Goal: Transaction & Acquisition: Purchase product/service

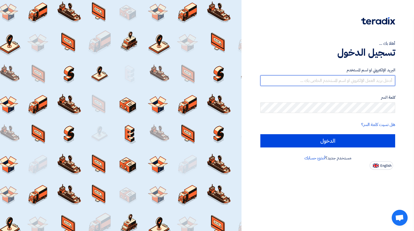
type input "[EMAIL_ADDRESS][DOMAIN_NAME]"
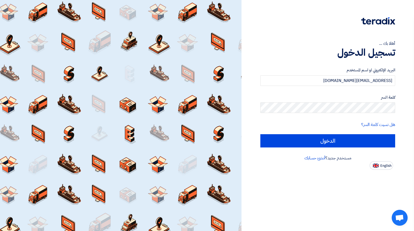
click at [308, 134] on form "البريد الإلكتروني او اسم المستخدم rshagroun@lenzo.me كلمة السر هل نسيت كلمة الس…" at bounding box center [327, 107] width 135 height 80
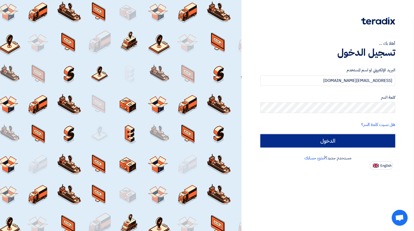
click at [301, 137] on input "الدخول" at bounding box center [327, 140] width 135 height 13
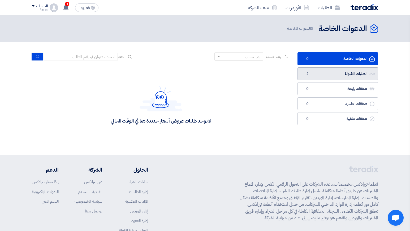
click at [325, 77] on link "الطلبات المقبولة الطلبات المقبولة 2" at bounding box center [337, 73] width 81 height 13
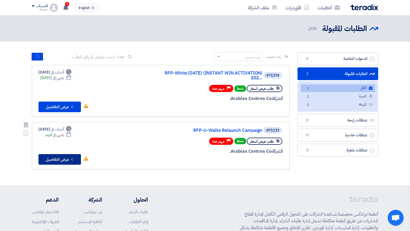
click at [71, 161] on icon "Check details" at bounding box center [71, 159] width 5 height 5
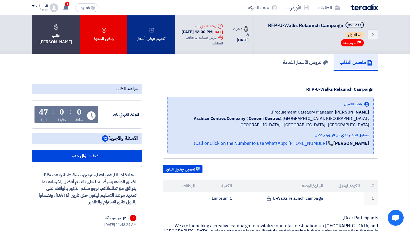
click at [150, 29] on icon at bounding box center [151, 30] width 5 height 5
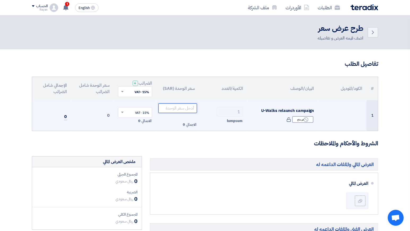
click at [189, 109] on input "number" at bounding box center [177, 108] width 38 height 10
paste input "1519650.00"
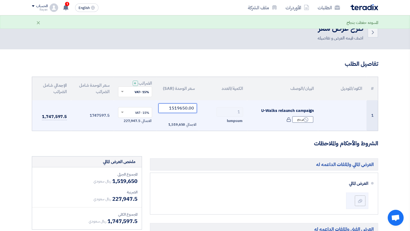
click at [194, 107] on input "1519650.00" at bounding box center [177, 108] width 38 height 10
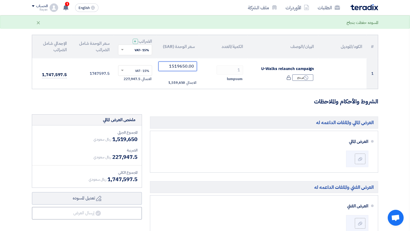
scroll to position [59, 0]
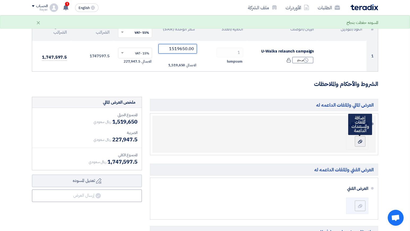
type input "1519650.00"
click at [362, 143] on icon at bounding box center [360, 141] width 4 height 4
click at [0, 0] on input "file" at bounding box center [0, 0] width 0 height 0
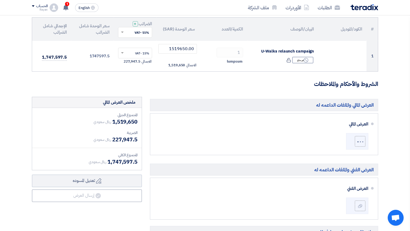
scroll to position [97, 0]
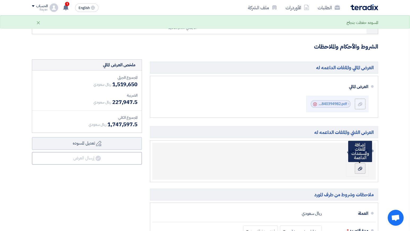
click at [362, 166] on div at bounding box center [360, 168] width 6 height 5
click at [0, 0] on input "file" at bounding box center [0, 0] width 0 height 0
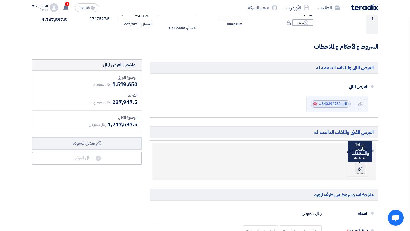
click at [358, 168] on icon at bounding box center [360, 169] width 4 height 4
click at [0, 0] on input "file" at bounding box center [0, 0] width 0 height 0
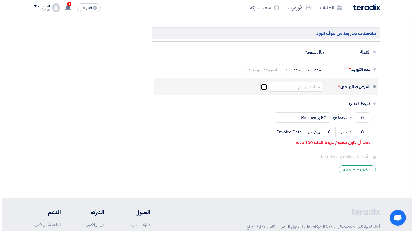
scroll to position [258, 0]
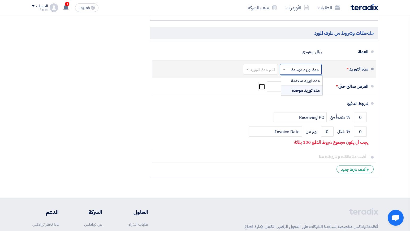
click at [305, 71] on input "text" at bounding box center [299, 70] width 39 height 8
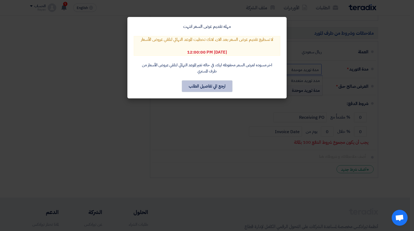
click at [215, 86] on button "ارجع الي تفاصيل الطلب" at bounding box center [207, 86] width 51 height 12
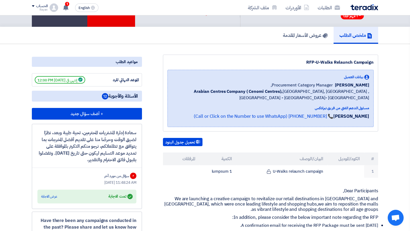
scroll to position [27, 0]
click at [303, 38] on h5 "عروض الأسعار المقدمة" at bounding box center [305, 35] width 45 height 6
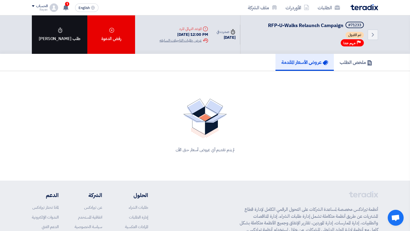
click at [48, 34] on div "طلب [PERSON_NAME]" at bounding box center [59, 34] width 55 height 38
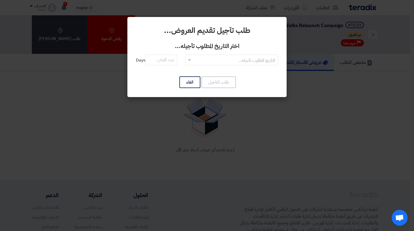
click at [218, 56] on input "text" at bounding box center [234, 60] width 82 height 9
click at [208, 74] on div "RFQDeadline: Sun Sep 14 2025" at bounding box center [231, 70] width 92 height 11
click at [172, 64] on input "number" at bounding box center [161, 60] width 32 height 11
type input "1"
click at [221, 81] on button "طلب التآجيل" at bounding box center [218, 82] width 34 height 12
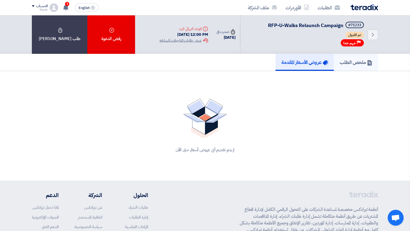
click at [340, 60] on h5 "ملخص الطلب" at bounding box center [355, 62] width 33 height 6
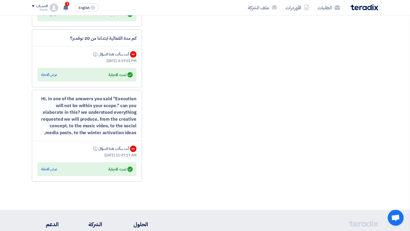
scroll to position [1040, 0]
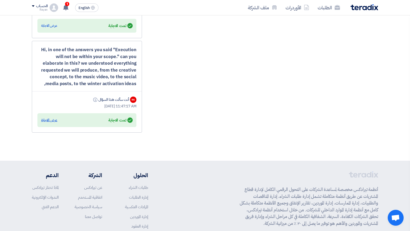
click at [45, 121] on div "عرض الاجابة" at bounding box center [49, 119] width 16 height 5
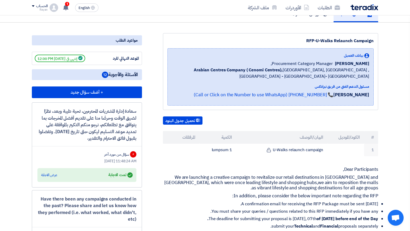
scroll to position [0, 0]
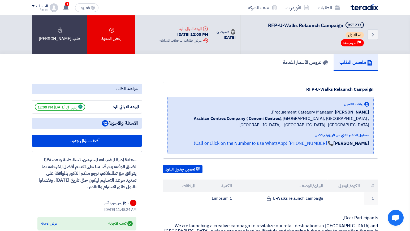
drag, startPoint x: 171, startPoint y: 27, endPoint x: 207, endPoint y: 27, distance: 35.5
click at [207, 27] on div "Deadline الموعد النهائي للرد 14 Sep, 2025 12:00 PM Extension History عرض طلبات …" at bounding box center [183, 35] width 57 height 26
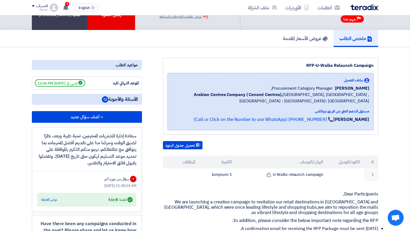
scroll to position [24, 0]
click at [307, 31] on link "عروض الأسعار المقدمة" at bounding box center [305, 38] width 56 height 17
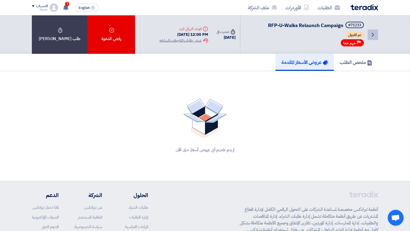
click at [370, 35] on icon "Back" at bounding box center [372, 35] width 6 height 6
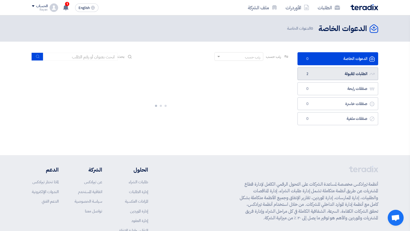
click at [326, 69] on link "الطلبات المقبولة الطلبات المقبولة 2" at bounding box center [337, 73] width 81 height 13
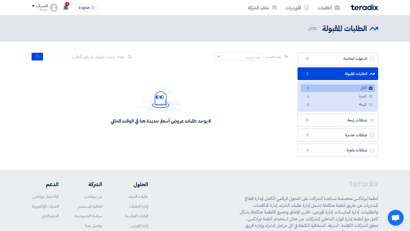
click at [311, 90] on span "2" at bounding box center [308, 89] width 6 height 6
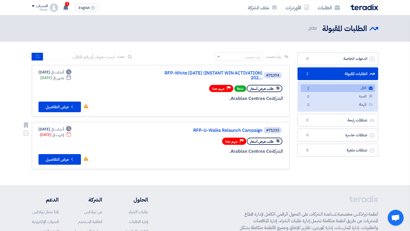
click at [231, 129] on link "RFP-U-Walks Relaunch Campaign" at bounding box center [209, 130] width 106 height 5
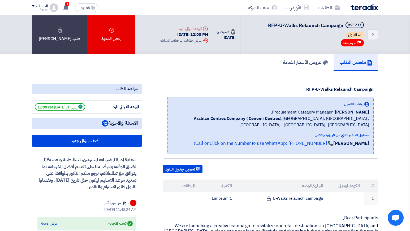
click at [77, 108] on span "إنتهي في 9/14/25, 12:00 PM" at bounding box center [60, 106] width 50 height 7
click at [66, 5] on span "1" at bounding box center [67, 4] width 4 height 4
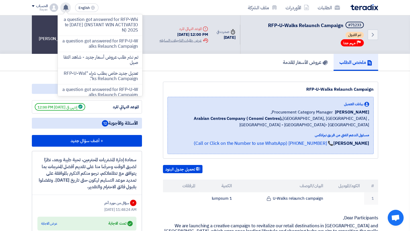
click at [204, 89] on div "RFP-U-Walks Relaunch Campaign" at bounding box center [270, 89] width 206 height 6
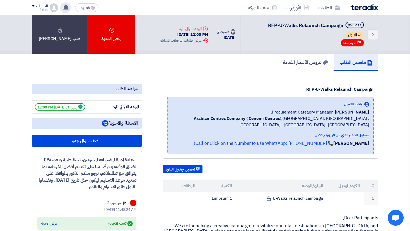
click at [68, 7] on use at bounding box center [65, 8] width 5 height 6
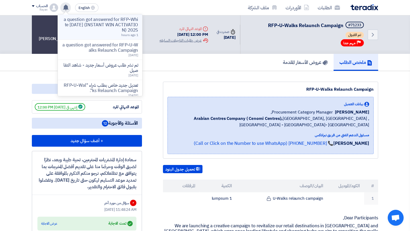
click at [105, 19] on p "a question got answered for RFP-White [DATE] (INSTANT WIN ACTIVATION) 2025" at bounding box center [100, 25] width 76 height 16
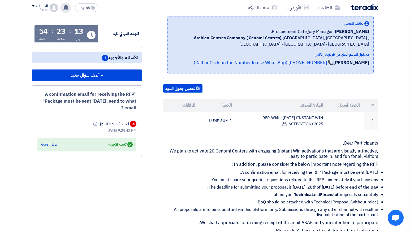
scroll to position [87, 0]
click at [53, 144] on div "عرض الاجابة" at bounding box center [49, 144] width 16 height 5
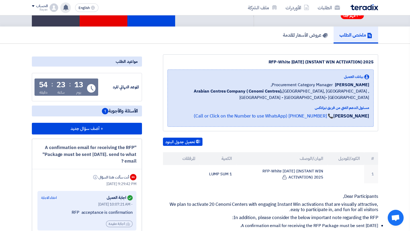
scroll to position [36, 0]
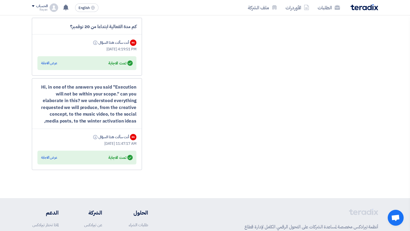
scroll to position [1003, 0]
click at [55, 155] on div "عرض الاجابة" at bounding box center [49, 157] width 16 height 5
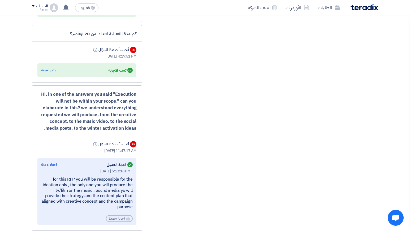
scroll to position [965, 0]
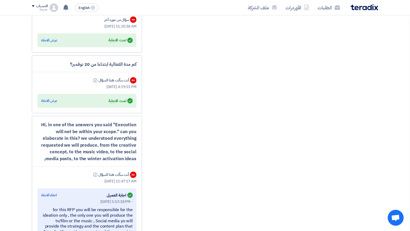
click at [48, 97] on div "Answered تمت الاجابة عرض الاجابة" at bounding box center [86, 101] width 99 height 14
click at [49, 100] on div "عرض الاجابة" at bounding box center [49, 100] width 16 height 5
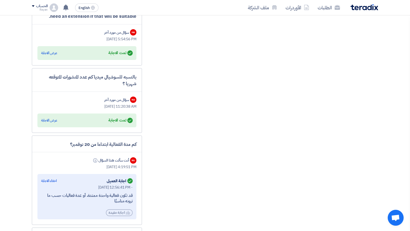
scroll to position [879, 0]
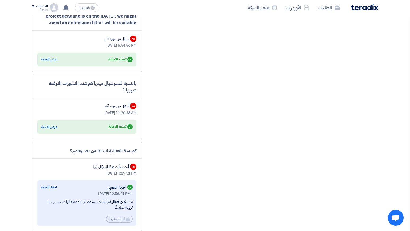
click at [51, 128] on div "عرض الاجابة" at bounding box center [49, 126] width 16 height 5
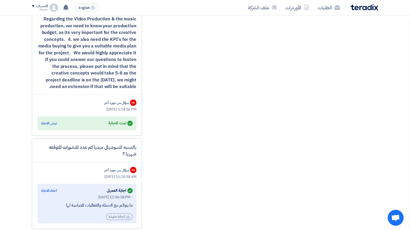
scroll to position [808, 0]
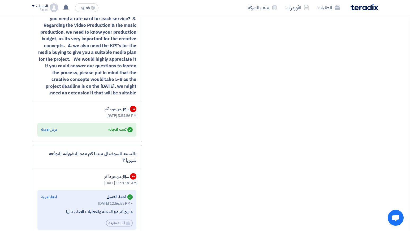
click at [51, 128] on div "عرض الاجابة" at bounding box center [49, 129] width 16 height 5
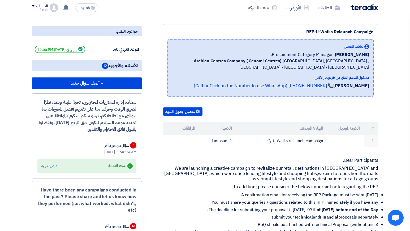
scroll to position [58, 0]
click at [53, 163] on div "Answered تمت الاجابة عرض الاجابة" at bounding box center [86, 165] width 91 height 7
click at [50, 164] on div "عرض الاجابة" at bounding box center [49, 165] width 16 height 5
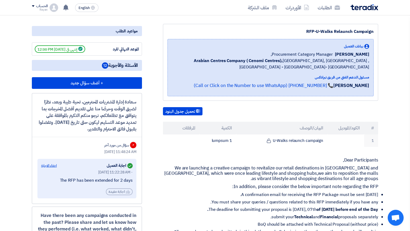
click at [47, 167] on div "اخفاء الاجابة" at bounding box center [49, 165] width 16 height 5
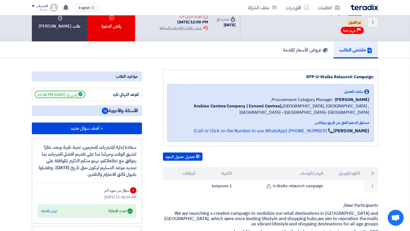
scroll to position [0, 0]
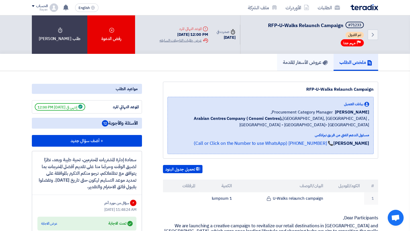
click at [310, 64] on h5 "عروض الأسعار المقدمة" at bounding box center [305, 62] width 45 height 6
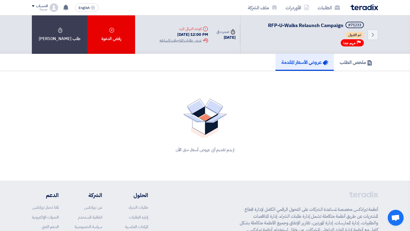
click at [202, 143] on div "لم يتم تقديم أي عروض أسعار حتى الآن" at bounding box center [205, 125] width 346 height 67
click at [190, 151] on div "لم يتم تقديم أي عروض أسعار حتى الآن" at bounding box center [204, 150] width 333 height 6
click at [174, 39] on div "Extension History عرض طلبات التاجيلات السابقه" at bounding box center [183, 41] width 48 height 6
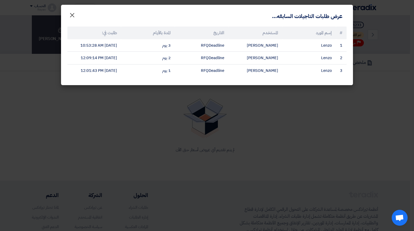
click at [69, 14] on span "×" at bounding box center [72, 15] width 6 height 16
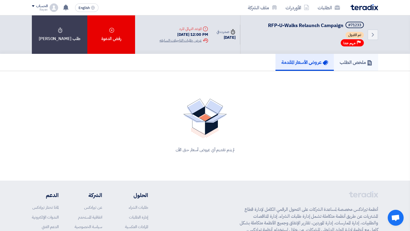
click at [354, 65] on h5 "ملخص الطلب" at bounding box center [355, 62] width 33 height 6
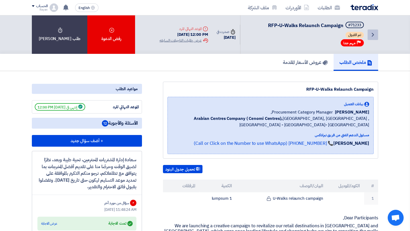
click at [369, 35] on link "Back" at bounding box center [372, 34] width 11 height 11
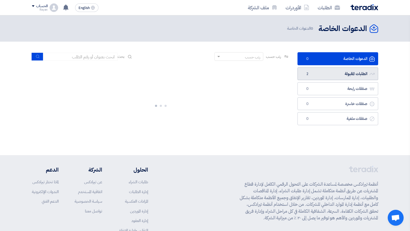
click at [300, 76] on link "الطلبات المقبولة الطلبات المقبولة 2" at bounding box center [337, 73] width 81 height 13
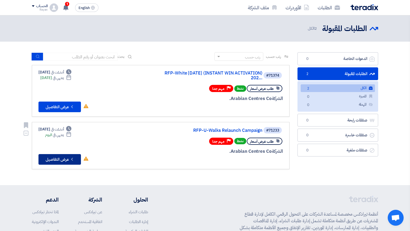
click at [63, 162] on button "Check details عرض التفاصيل" at bounding box center [59, 159] width 42 height 11
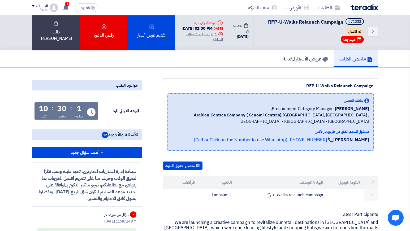
scroll to position [3, 0]
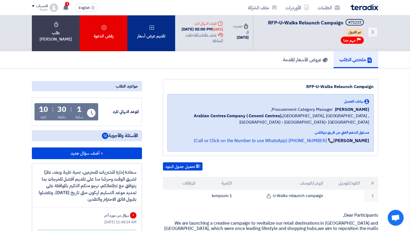
click at [151, 44] on div "تقديم عرض أسعار" at bounding box center [151, 32] width 48 height 38
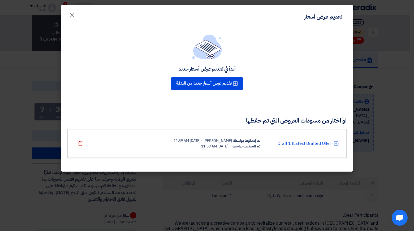
click at [210, 141] on div "[PERSON_NAME] - [DATE] 11:59 AM" at bounding box center [202, 141] width 58 height 6
click at [329, 144] on link "Draft 1 (Latest Drafted Offer)" at bounding box center [304, 143] width 55 height 6
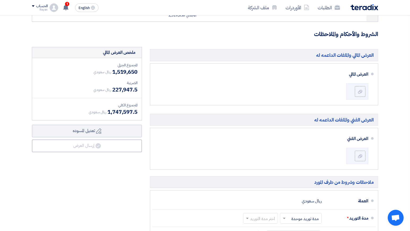
scroll to position [109, 0]
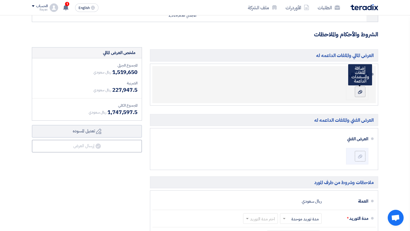
click at [358, 87] on label at bounding box center [360, 91] width 11 height 11
click at [0, 0] on input "file" at bounding box center [0, 0] width 0 height 0
click at [362, 93] on div at bounding box center [360, 91] width 7 height 3
click at [0, 0] on input "file" at bounding box center [0, 0] width 0 height 0
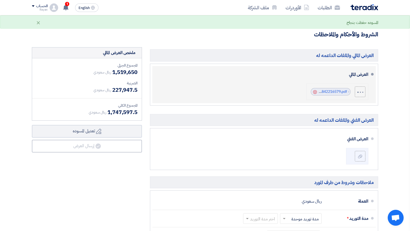
click at [316, 92] on icon "Cancel" at bounding box center [315, 92] width 4 height 4
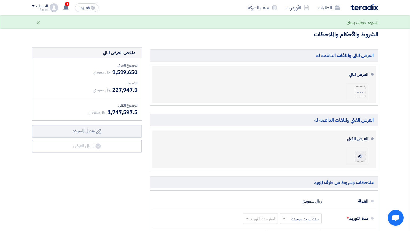
click at [360, 159] on label at bounding box center [360, 156] width 11 height 11
click at [0, 0] on input "file" at bounding box center [0, 0] width 0 height 0
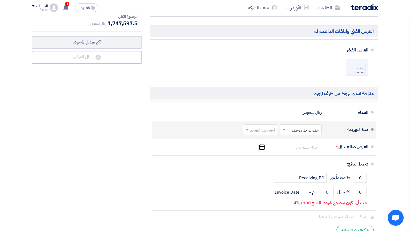
scroll to position [198, 0]
click at [298, 128] on input "text" at bounding box center [299, 130] width 39 height 8
click at [333, 129] on div "مدة التوريد *" at bounding box center [347, 129] width 42 height 13
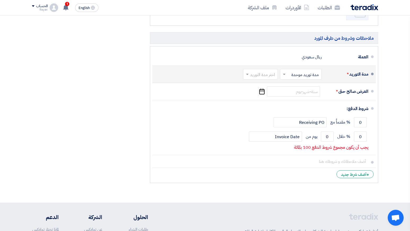
scroll to position [255, 0]
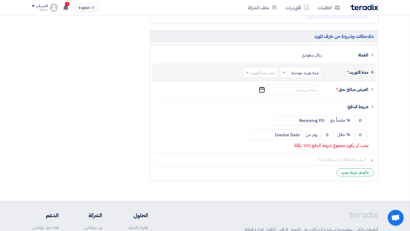
click at [301, 73] on input "text" at bounding box center [299, 73] width 39 height 8
click at [298, 81] on span "مدد توريد متعددة" at bounding box center [305, 84] width 29 height 6
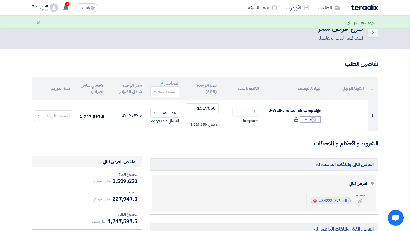
scroll to position [0, 0]
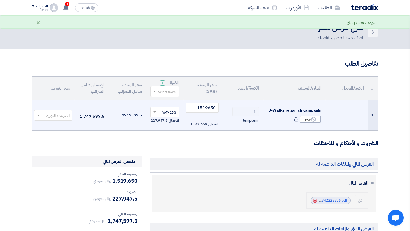
click at [64, 117] on input "text" at bounding box center [56, 115] width 28 height 9
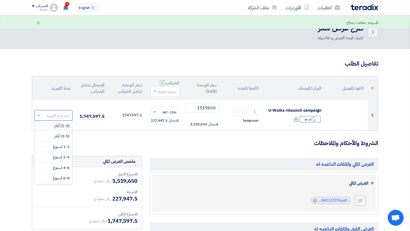
click at [252, 160] on h5 "العرض المالي والملفات الداعمه له" at bounding box center [264, 164] width 228 height 12
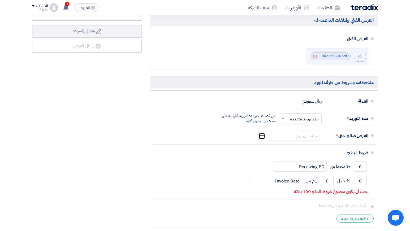
scroll to position [210, 0]
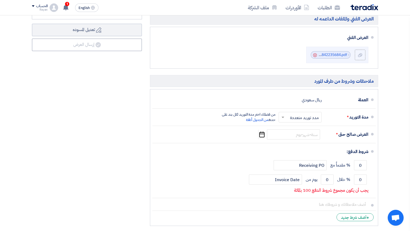
click at [298, 120] on input "text" at bounding box center [299, 118] width 40 height 8
click at [296, 137] on span "مدة توريد موحدة" at bounding box center [305, 138] width 27 height 6
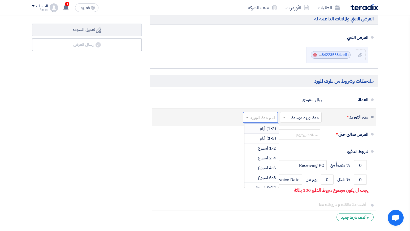
click at [251, 116] on input "text" at bounding box center [259, 118] width 32 height 8
click at [264, 154] on span "6-8 اسبوع" at bounding box center [267, 155] width 18 height 6
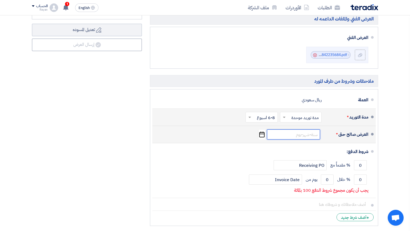
click at [304, 135] on input at bounding box center [293, 134] width 53 height 10
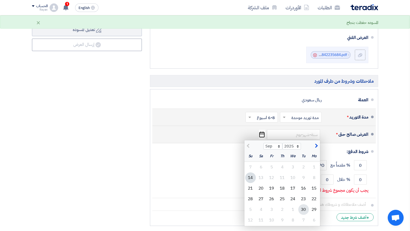
click at [303, 208] on div "30" at bounding box center [303, 209] width 11 height 11
type input "[DATE]"
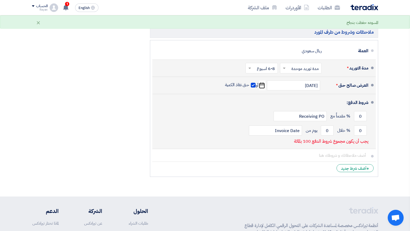
scroll to position [260, 0]
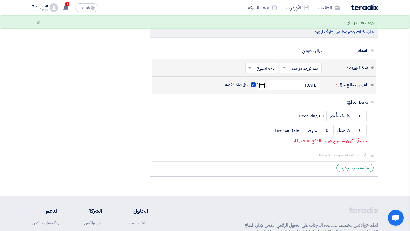
click at [253, 85] on span at bounding box center [253, 84] width 5 height 5
click at [249, 85] on input "حتى نفاذ الكمية" at bounding box center [236, 87] width 25 height 10
click at [253, 85] on span at bounding box center [253, 84] width 5 height 5
click at [249, 85] on input "حتى نفاذ الكمية" at bounding box center [236, 87] width 25 height 10
checkbox input "true"
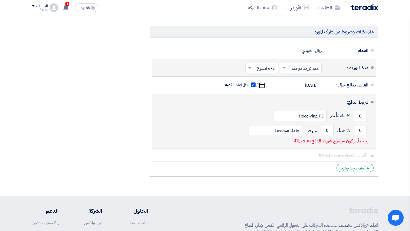
scroll to position [280, 0]
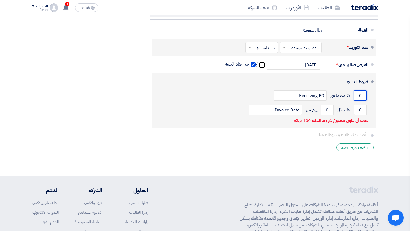
click at [362, 95] on input "0" at bounding box center [360, 95] width 13 height 10
drag, startPoint x: 359, startPoint y: 96, endPoint x: 367, endPoint y: 95, distance: 8.0
click at [367, 95] on div "0 % مقدماً مع Receiving PO" at bounding box center [262, 95] width 212 height 14
type input "20"
drag, startPoint x: 360, startPoint y: 111, endPoint x: 354, endPoint y: 113, distance: 6.8
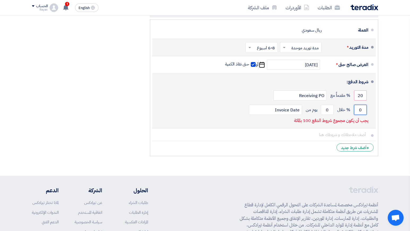
click at [354, 113] on input "0" at bounding box center [360, 110] width 13 height 10
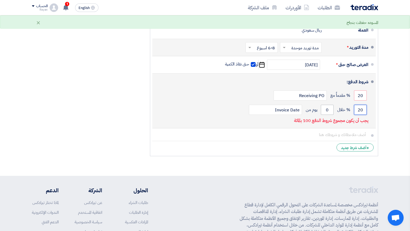
type input "20"
drag, startPoint x: 331, startPoint y: 109, endPoint x: 320, endPoint y: 110, distance: 11.0
click at [320, 110] on div "20 % خلال 0 يوم من Invoice Date" at bounding box center [262, 110] width 212 height 14
type input "30"
click at [313, 123] on p "يجب أن يكون مجموع شروط الدفع 100 بالمائة" at bounding box center [331, 120] width 74 height 5
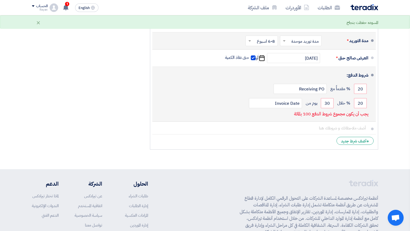
scroll to position [287, 0]
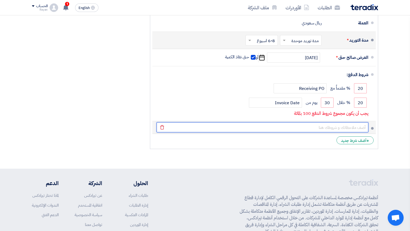
click at [347, 129] on input "text" at bounding box center [262, 127] width 212 height 10
type input "d"
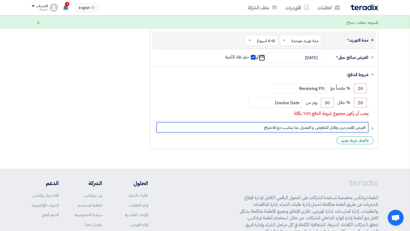
type input "العرض المقدم مرن وقابل للتفاوض و التعديل بما يتناسب مع الاحتياج"
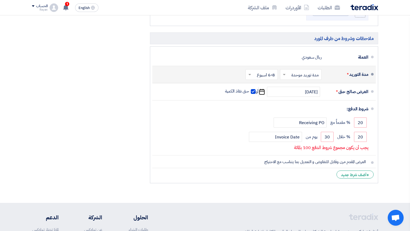
scroll to position [256, 0]
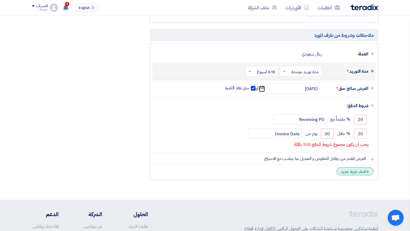
click at [366, 172] on div "+ أضف شرط جديد" at bounding box center [354, 171] width 37 height 8
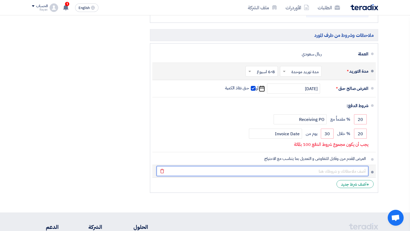
click at [356, 170] on input "text" at bounding box center [262, 171] width 212 height 10
type input "شروط الدفع مرنة و قابلة للتفاوض"
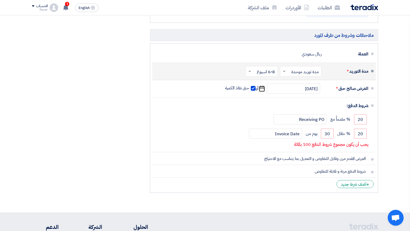
click at [349, 199] on section "تفاصيل الطلب # الكود/الموديل البيان/الوصف الكمية/العدد سعر الوحدة (SAR) الضرائب…" at bounding box center [205, 2] width 410 height 419
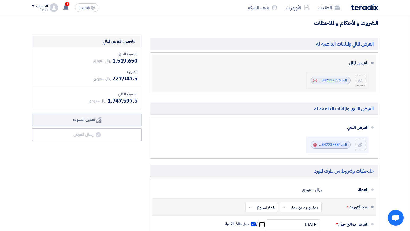
scroll to position [130, 0]
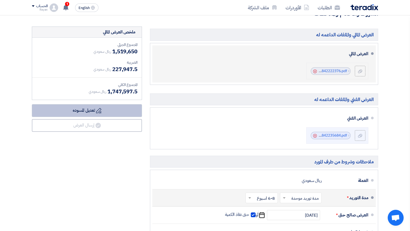
click at [97, 114] on button "Draft تعديل المسوده" at bounding box center [87, 110] width 110 height 13
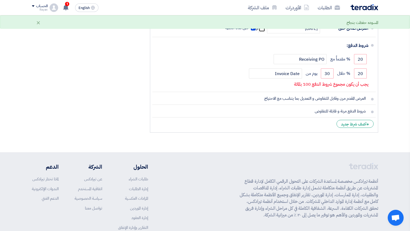
scroll to position [316, 0]
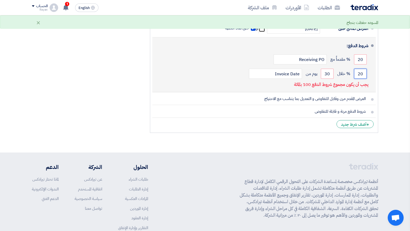
drag, startPoint x: 357, startPoint y: 74, endPoint x: 367, endPoint y: 74, distance: 9.3
click at [367, 74] on div "20 % خلال 30 يوم من Invoice Date" at bounding box center [262, 74] width 212 height 14
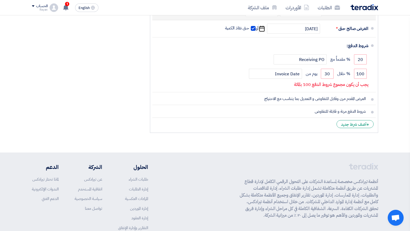
click at [377, 82] on ul "العملة ريال سعودي مدة التوريد * اختر مدة التوريد × مدة توريد موحدة ×" at bounding box center [264, 58] width 228 height 150
drag, startPoint x: 356, startPoint y: 75, endPoint x: 389, endPoint y: 78, distance: 33.3
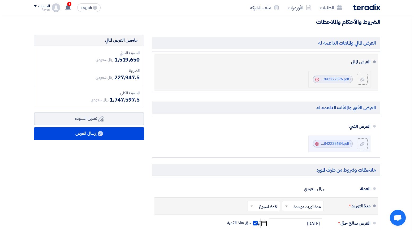
scroll to position [120, 0]
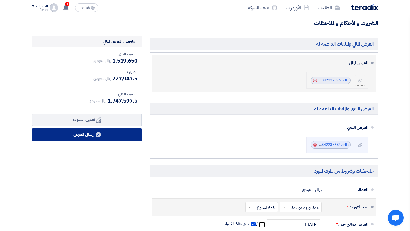
type input "80"
click at [118, 135] on button "إرسال العرض" at bounding box center [87, 134] width 110 height 13
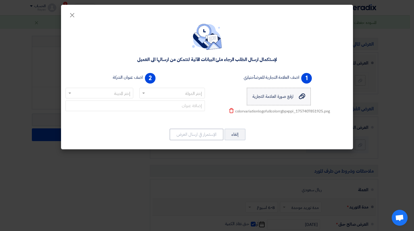
click at [278, 96] on span "ارفع صورة العلامة التجارية" at bounding box center [272, 96] width 41 height 6
click at [0, 0] on input "ارفع صورة العلامة التجارية ارفع صورة العلامة التجارية" at bounding box center [0, 0] width 0 height 0
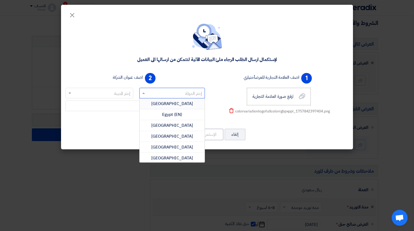
click at [186, 90] on input "text" at bounding box center [174, 93] width 55 height 9
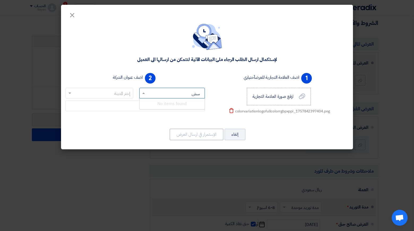
type input "س"
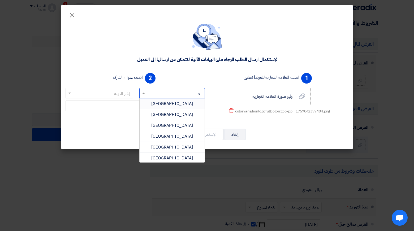
type input "sa"
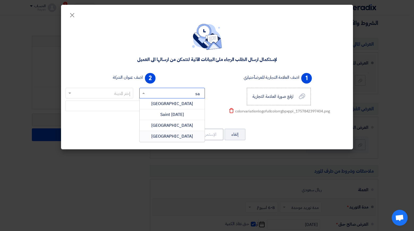
click at [168, 135] on span "[GEOGRAPHIC_DATA]" at bounding box center [172, 136] width 42 height 6
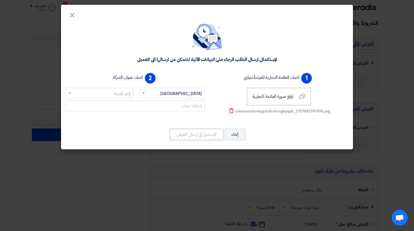
click at [113, 93] on input "text" at bounding box center [102, 93] width 57 height 9
type input "[DEMOGRAPHIC_DATA]"
click at [108, 100] on div "Jeddah" at bounding box center [99, 103] width 67 height 11
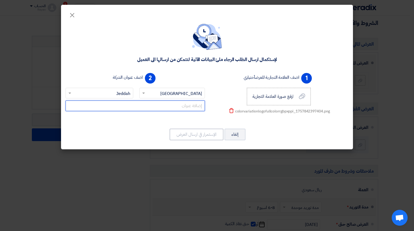
click at [168, 101] on input "text" at bounding box center [134, 105] width 139 height 11
paste input "QUARTZ BUILDING, [GEOGRAPHIC_DATA], Jeddah 23412"
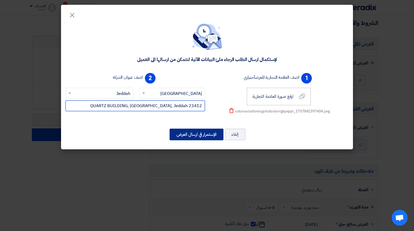
type input "QUARTZ BUILDING, [GEOGRAPHIC_DATA], Jeddah 23412"
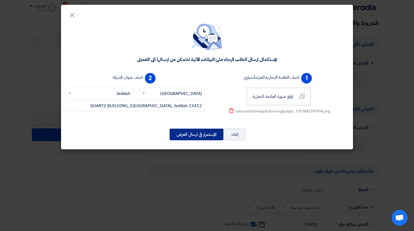
click at [191, 136] on button "الإستمرار في ارسال العرض" at bounding box center [196, 135] width 54 height 12
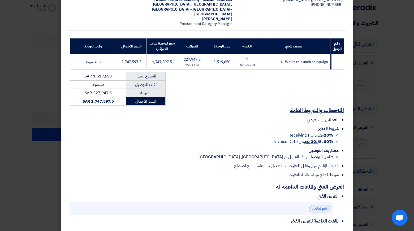
scroll to position [120, 0]
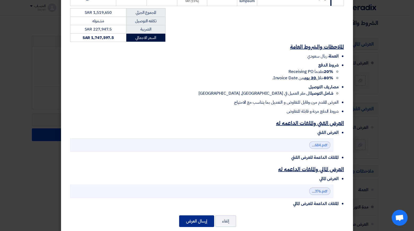
click at [197, 215] on button "إرسال العرض" at bounding box center [196, 221] width 35 height 12
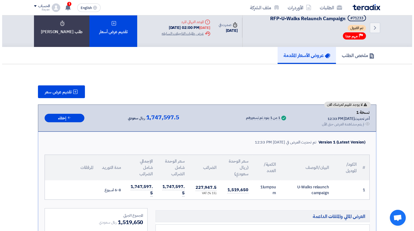
scroll to position [12, 0]
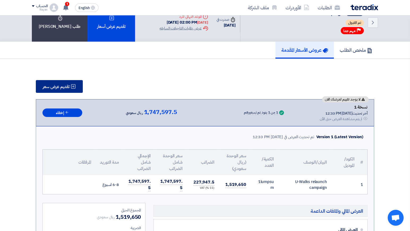
click at [74, 83] on button "تقديم عرض سعر" at bounding box center [59, 86] width 47 height 13
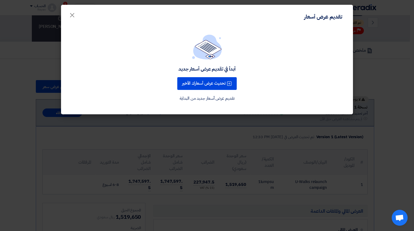
click at [227, 98] on link "تقديم عرض أسعار جديد من البداية" at bounding box center [207, 98] width 55 height 6
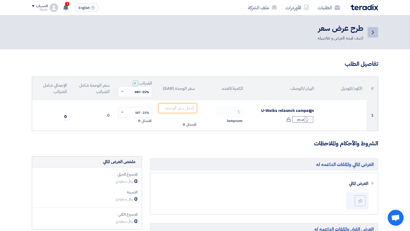
click at [374, 36] on icon "Back" at bounding box center [372, 32] width 6 height 6
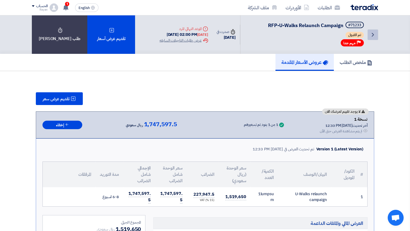
click at [373, 32] on icon "Back" at bounding box center [372, 35] width 6 height 6
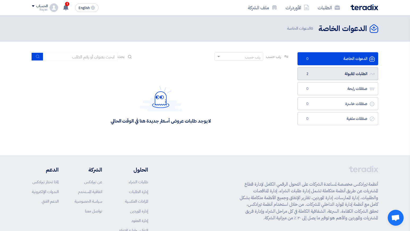
click at [320, 76] on link "الطلبات المقبولة الطلبات المقبولة 2" at bounding box center [337, 73] width 81 height 13
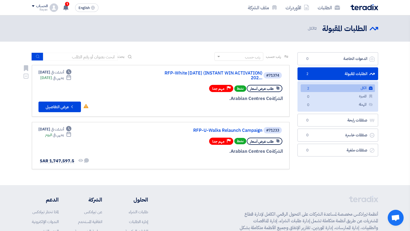
click at [182, 95] on div "الشركة Arabian Centres Co." at bounding box center [219, 98] width 128 height 7
click at [180, 85] on div "طلب عرض أسعار نشط Priority مهم جدا" at bounding box center [219, 88] width 128 height 9
click at [227, 75] on link "RFP-White [DATE] (INSTANT WIN ACTIVATION) 202..." at bounding box center [209, 76] width 106 height 10
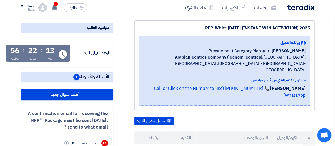
scroll to position [74, 0]
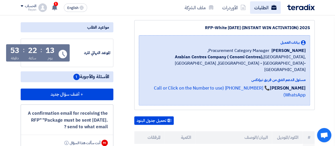
click at [258, 8] on link "الطلبات" at bounding box center [265, 7] width 31 height 12
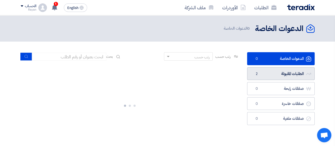
click at [283, 70] on link "الطلبات المقبولة الطلبات المقبولة 2" at bounding box center [281, 73] width 68 height 13
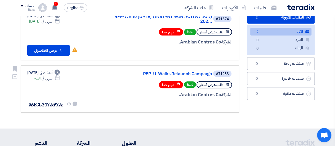
scroll to position [57, 0]
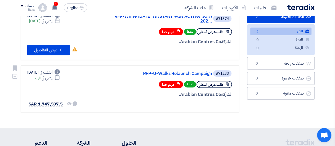
click at [207, 76] on div "#71233 RFP-U-Walks Relaunch Campaign" at bounding box center [169, 73] width 128 height 7
click at [201, 73] on link "RFP-U-Walks Relaunch Campaign" at bounding box center [159, 73] width 106 height 5
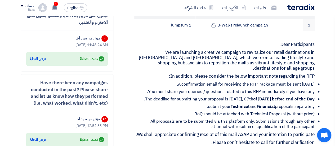
scroll to position [193, 0]
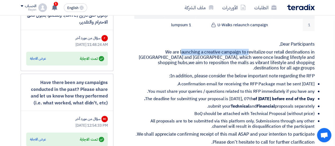
drag, startPoint x: 158, startPoint y: 43, endPoint x: 225, endPoint y: 44, distance: 66.8
click at [225, 50] on p "We are launching a creative campaign to revitalize our retail destinations in […" at bounding box center [224, 60] width 181 height 21
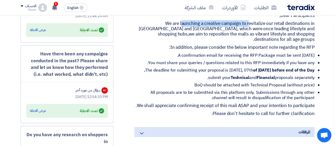
scroll to position [225, 0]
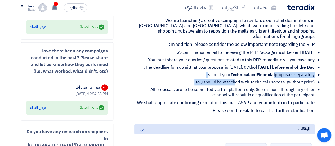
drag, startPoint x: 236, startPoint y: 71, endPoint x: 273, endPoint y: 68, distance: 36.8
click at [273, 68] on ul "A confirmation email for receiving the RFP Package must be sent [DATE]. You mus…" at bounding box center [224, 74] width 181 height 48
click at [273, 72] on strong "Financial" at bounding box center [266, 75] width 18 height 6
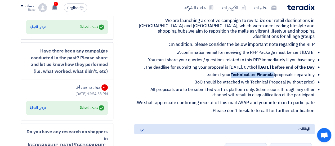
drag, startPoint x: 273, startPoint y: 68, endPoint x: 227, endPoint y: 67, distance: 45.6
click at [227, 72] on li "submit your Technical and Financial proposals separately." at bounding box center [227, 74] width 176 height 5
drag, startPoint x: 195, startPoint y: 74, endPoint x: 202, endPoint y: 76, distance: 7.1
click at [202, 80] on li "BoQ should be attached with Technical Proposal (without price)" at bounding box center [227, 82] width 176 height 5
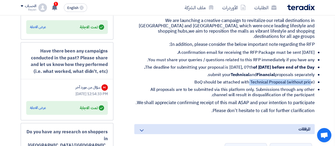
drag, startPoint x: 248, startPoint y: 76, endPoint x: 310, endPoint y: 77, distance: 61.5
click at [310, 80] on li "BoQ should be attached with Technical Proposal (without price)" at bounding box center [227, 82] width 176 height 5
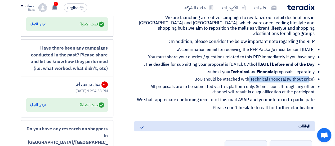
scroll to position [228, 0]
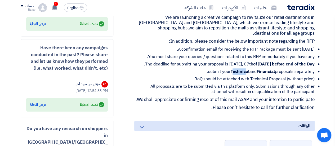
drag, startPoint x: 230, startPoint y: 64, endPoint x: 243, endPoint y: 65, distance: 12.5
click at [243, 68] on strong "Technical" at bounding box center [240, 71] width 19 height 6
drag, startPoint x: 262, startPoint y: 64, endPoint x: 277, endPoint y: 64, distance: 14.8
click at [277, 69] on li "submit your Technical and Financial proposals separately." at bounding box center [227, 71] width 176 height 5
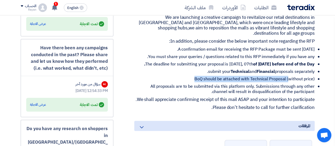
drag, startPoint x: 193, startPoint y: 72, endPoint x: 287, endPoint y: 71, distance: 94.9
click at [287, 76] on li "BoQ should be attached with Technical Proposal (without price)" at bounding box center [227, 78] width 176 height 5
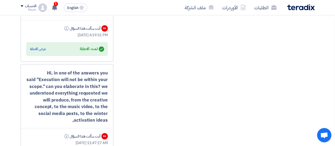
scroll to position [1126, 0]
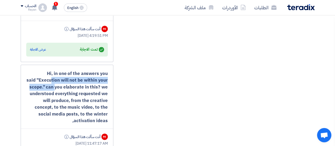
drag, startPoint x: 40, startPoint y: 50, endPoint x: 45, endPoint y: 56, distance: 8.0
click at [45, 70] on div "Hi, in one of the answers you said "Execution will not be within your scope." c…" at bounding box center [67, 97] width 82 height 54
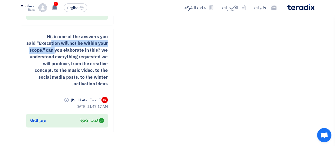
scroll to position [1170, 0]
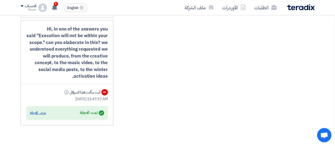
click at [41, 110] on div "عرض الاجابة" at bounding box center [38, 112] width 16 height 5
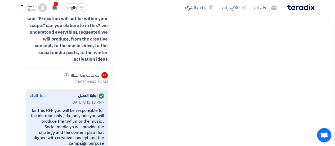
scroll to position [1189, 0]
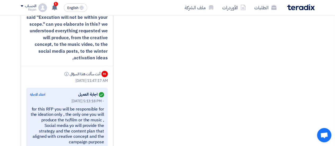
drag, startPoint x: 59, startPoint y: 71, endPoint x: 95, endPoint y: 72, distance: 35.8
click at [95, 98] on div "[DATE] 5:13:18 PM -" at bounding box center [67, 101] width 74 height 6
drag, startPoint x: 83, startPoint y: 71, endPoint x: 105, endPoint y: 73, distance: 22.3
click at [105, 88] on div "Answered اجابة العميل اخفاء الاجابة [DATE] 5:13:18 PM - for this RFP you will b…" at bounding box center [67, 124] width 82 height 73
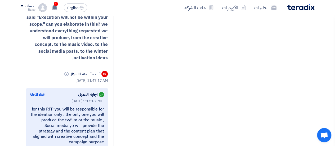
click at [78, 107] on div "for this RFP you will be responsible for the ideation only , the only one you w…" at bounding box center [67, 126] width 74 height 39
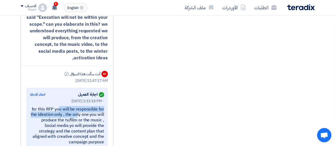
drag, startPoint x: 62, startPoint y: 85, endPoint x: 41, endPoint y: 81, distance: 21.8
click at [41, 107] on div "for this RFP you will be responsible for the ideation only , the only one you w…" at bounding box center [67, 126] width 74 height 39
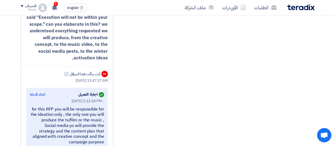
click at [63, 107] on div "for this RFP you will be responsible for the ideation only , the only one you w…" at bounding box center [67, 126] width 74 height 39
drag, startPoint x: 53, startPoint y: 91, endPoint x: 102, endPoint y: 92, distance: 48.8
click at [102, 107] on div "for this RFP you will be responsible for the ideation only , the only one you w…" at bounding box center [67, 126] width 74 height 39
drag, startPoint x: 103, startPoint y: 112, endPoint x: 40, endPoint y: 102, distance: 64.5
click at [40, 107] on div "for this RFP you will be responsible for the ideation only , the only one you w…" at bounding box center [67, 126] width 74 height 39
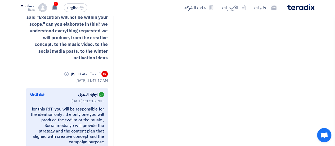
click at [85, 107] on div "for this RFP you will be responsible for the ideation only , the only one you w…" at bounding box center [67, 126] width 74 height 39
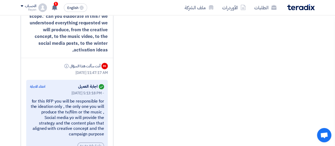
scroll to position [1200, 0]
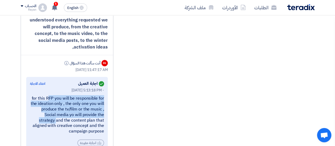
drag, startPoint x: 33, startPoint y: 67, endPoint x: 117, endPoint y: 92, distance: 87.6
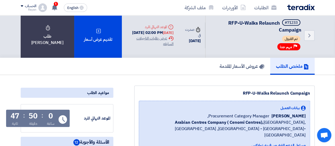
scroll to position [0, 0]
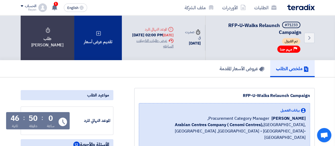
click at [104, 48] on div "تقديم عرض أسعار" at bounding box center [98, 37] width 48 height 45
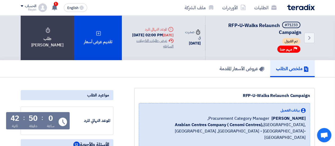
click at [210, 70] on div "ملخص الطلب عروض الأسعار المقدمة" at bounding box center [168, 68] width 294 height 17
click at [224, 68] on h5 "عروض الأسعار المقدمة" at bounding box center [242, 68] width 45 height 6
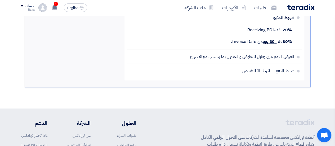
scroll to position [436, 0]
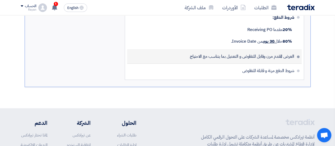
drag, startPoint x: 294, startPoint y: 55, endPoint x: 184, endPoint y: 59, distance: 109.3
click at [184, 59] on li "العرض المقدم مرن وقابل للتفاوض و التعديل بما يتناسب مع الاحتياج" at bounding box center [214, 57] width 175 height 14
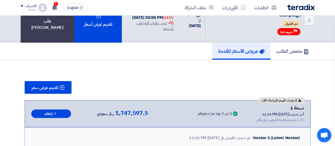
scroll to position [0, 0]
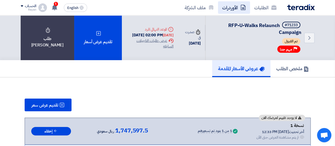
click at [245, 8] on icon at bounding box center [243, 7] width 5 height 5
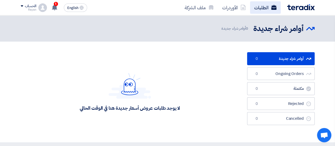
click at [264, 9] on link "الطلبات" at bounding box center [265, 7] width 31 height 12
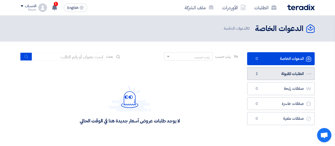
click at [265, 71] on link "الطلبات المقبولة الطلبات المقبولة 2" at bounding box center [281, 73] width 68 height 13
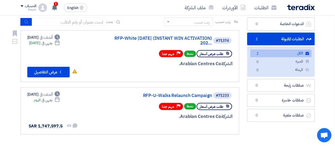
scroll to position [36, 0]
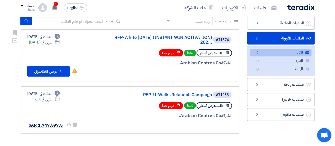
click at [153, 34] on div "#71374 RFP-White [DATE] (INSTANT WIN ACTIVATION) 202..." at bounding box center [169, 40] width 128 height 12
click at [151, 35] on link "RFP-White [DATE] (INSTANT WIN ACTIVATION) 202..." at bounding box center [159, 40] width 106 height 10
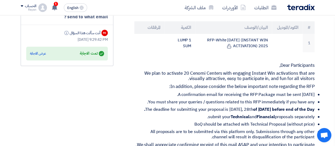
scroll to position [185, 0]
drag, startPoint x: 162, startPoint y: 87, endPoint x: 313, endPoint y: 88, distance: 150.4
click at [313, 92] on li "A confirmation email for receiving the RFP Package must be sent [DATE]." at bounding box center [227, 94] width 176 height 5
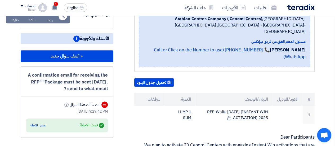
scroll to position [113, 0]
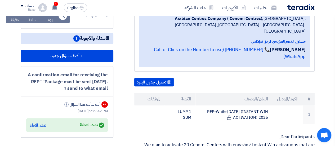
click at [41, 123] on div "عرض الاجابة" at bounding box center [38, 125] width 16 height 5
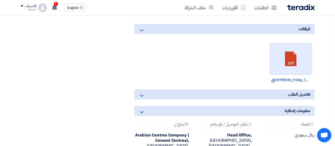
scroll to position [333, 0]
